Goal: Check status: Check status

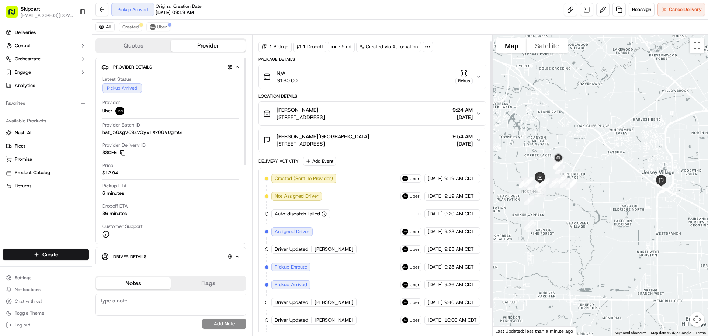
scroll to position [38, 0]
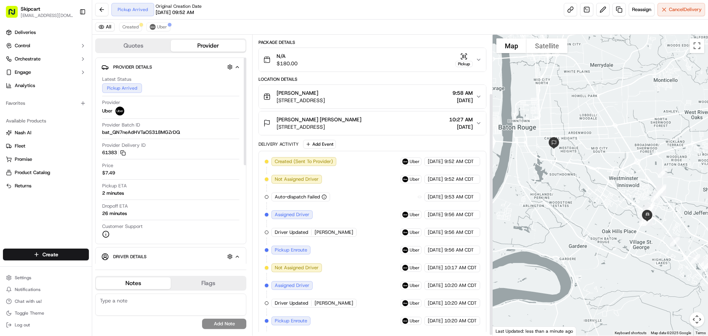
scroll to position [73, 0]
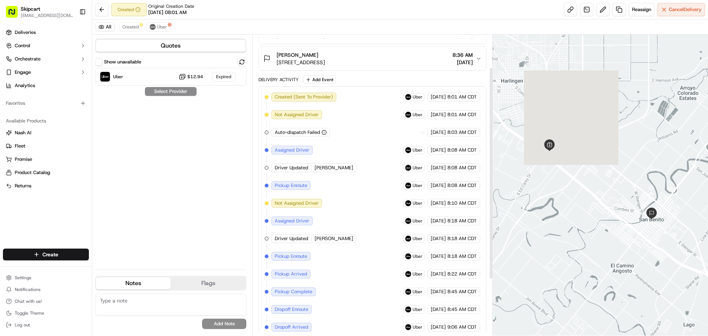
scroll to position [126, 0]
